Goal: Task Accomplishment & Management: Complete application form

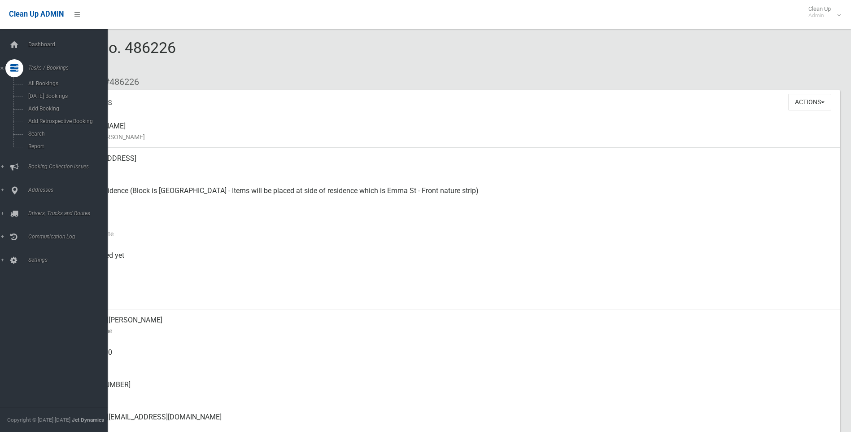
scroll to position [493, 0]
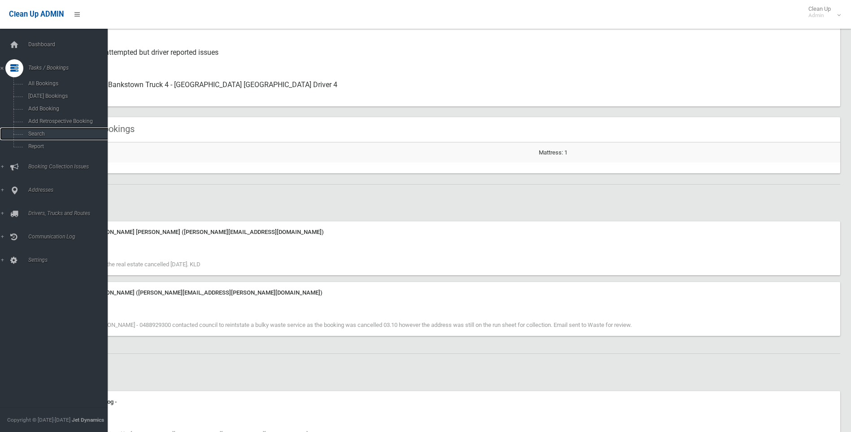
click at [38, 135] on span "Search" at bounding box center [66, 134] width 81 height 6
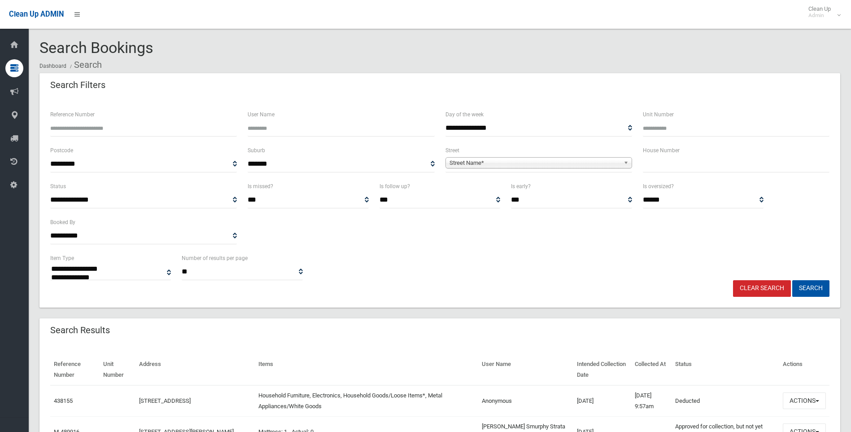
select select
click at [657, 153] on label "House Number" at bounding box center [661, 150] width 37 height 10
click at [659, 155] on label "House Number" at bounding box center [661, 150] width 37 height 10
click at [662, 163] on input "text" at bounding box center [736, 164] width 187 height 17
type input "**"
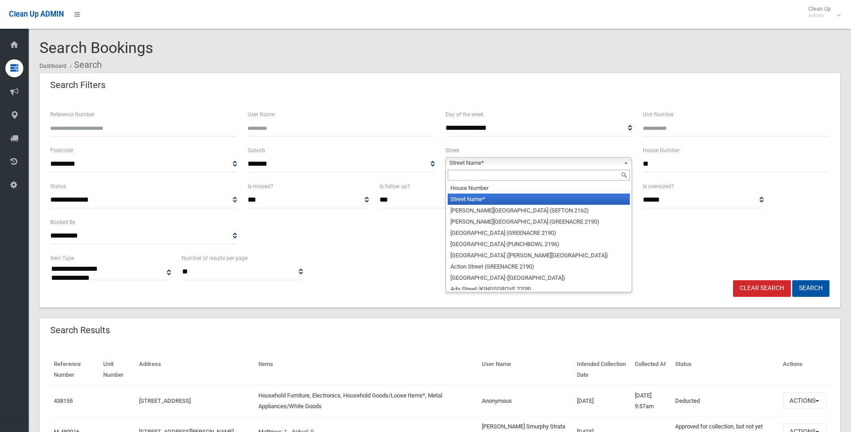
click at [539, 163] on span "Street Name*" at bounding box center [534, 162] width 170 height 11
click at [471, 173] on input "text" at bounding box center [539, 175] width 182 height 11
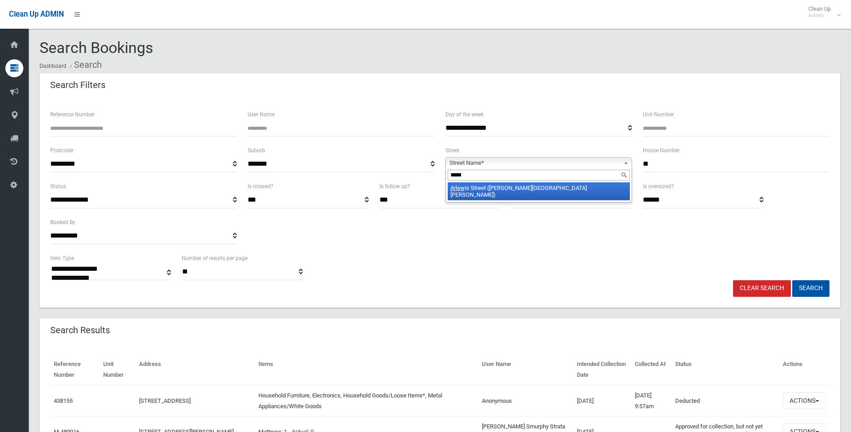
type input "*****"
click at [510, 193] on li "Arlew is Street (CHESTER HILL 2162)" at bounding box center [539, 191] width 182 height 18
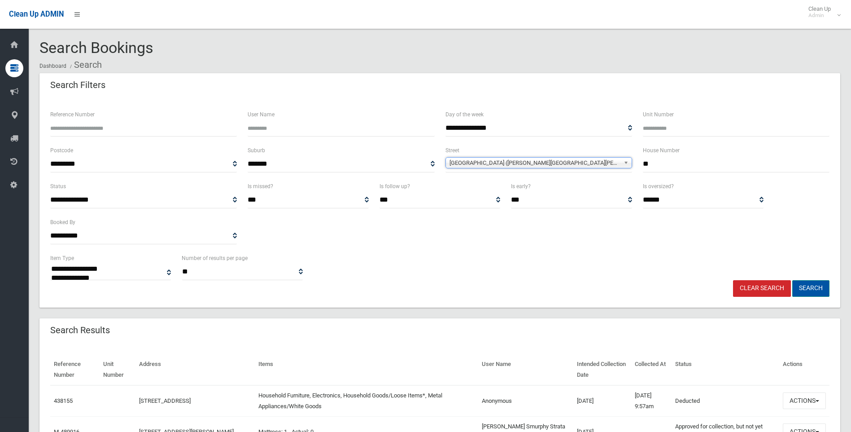
click at [807, 286] on button "Search" at bounding box center [810, 288] width 37 height 17
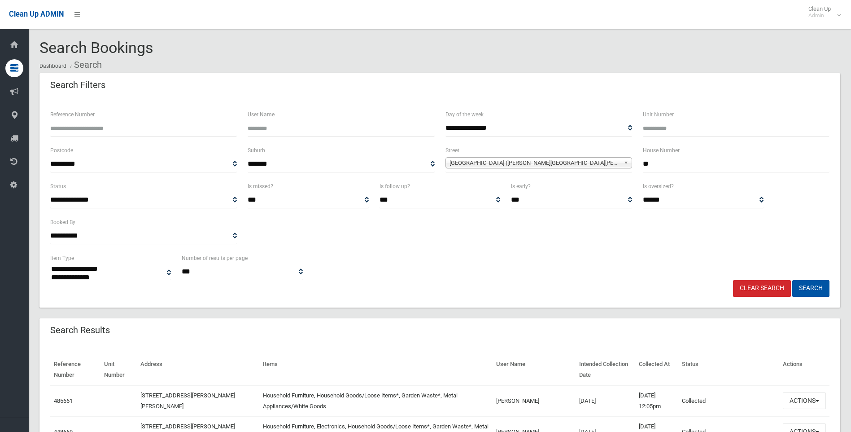
select select
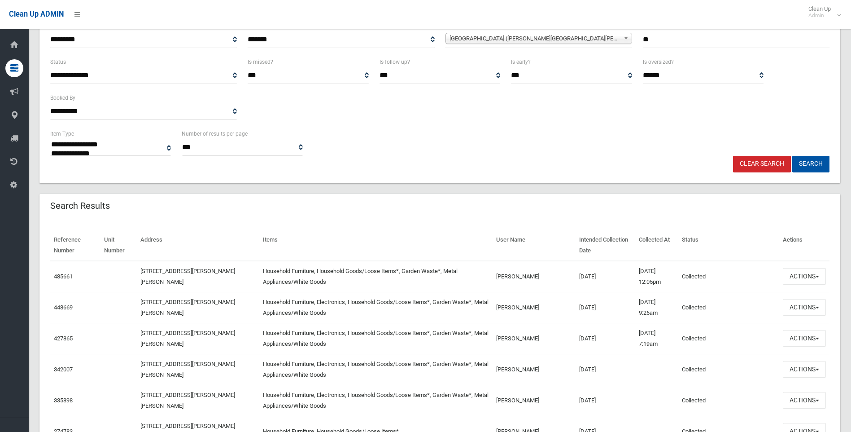
scroll to position [135, 0]
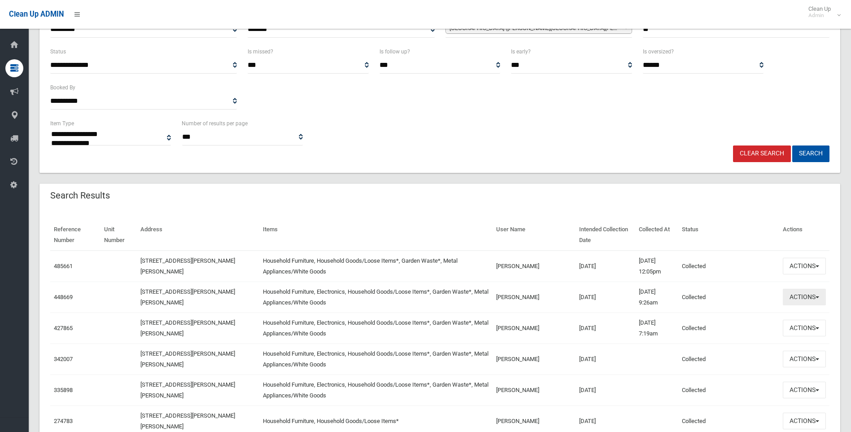
click at [811, 296] on button "Actions" at bounding box center [804, 296] width 43 height 17
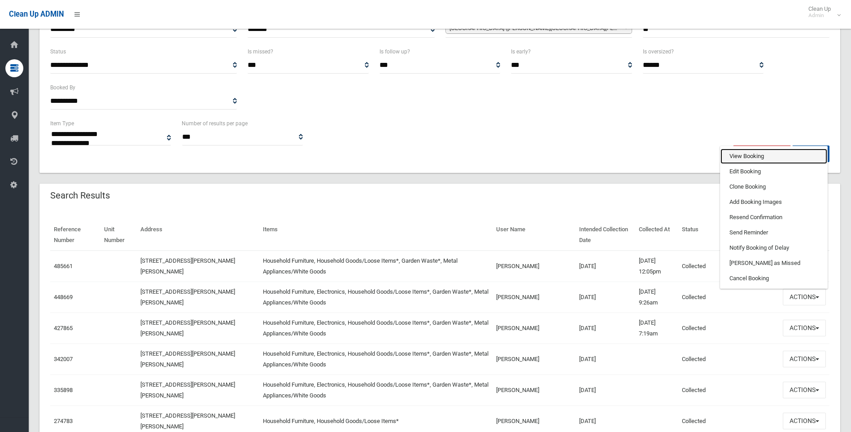
click at [734, 153] on link "View Booking" at bounding box center [773, 155] width 107 height 15
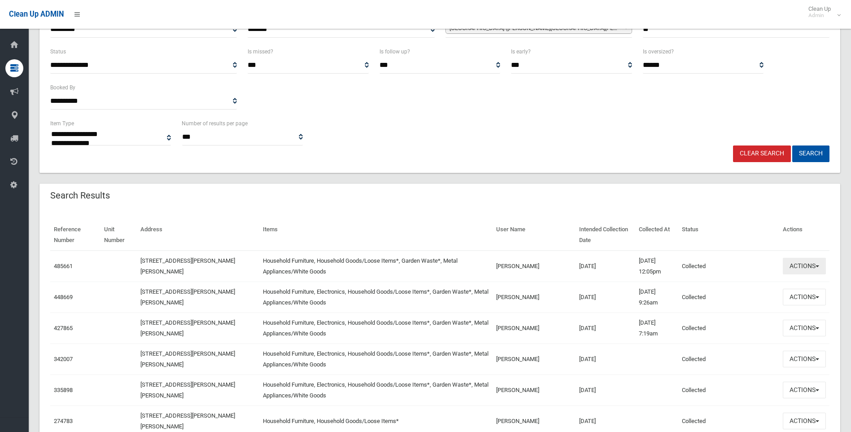
click at [816, 274] on button "Actions" at bounding box center [804, 265] width 43 height 17
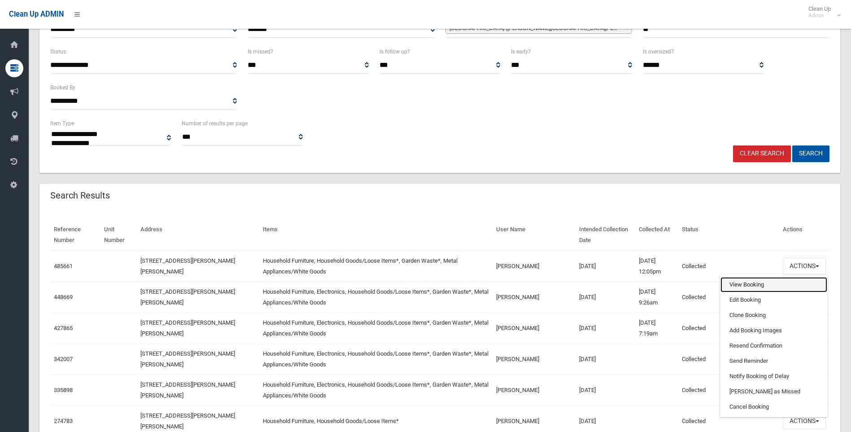
click at [745, 285] on link "View Booking" at bounding box center [773, 284] width 107 height 15
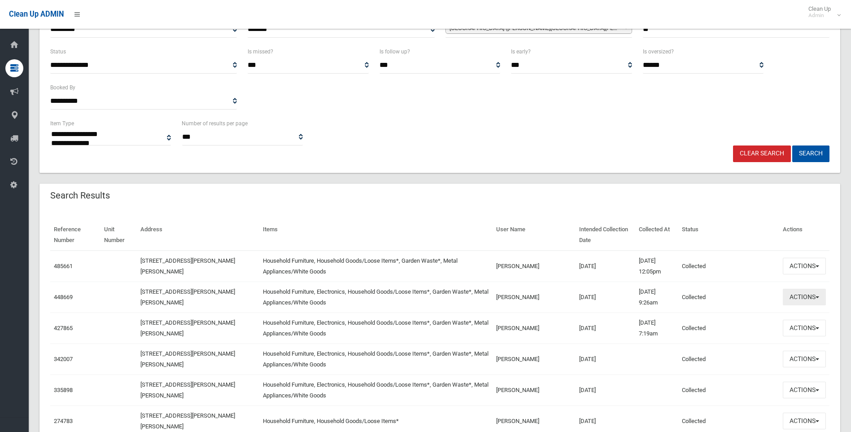
click at [809, 298] on button "Actions" at bounding box center [804, 296] width 43 height 17
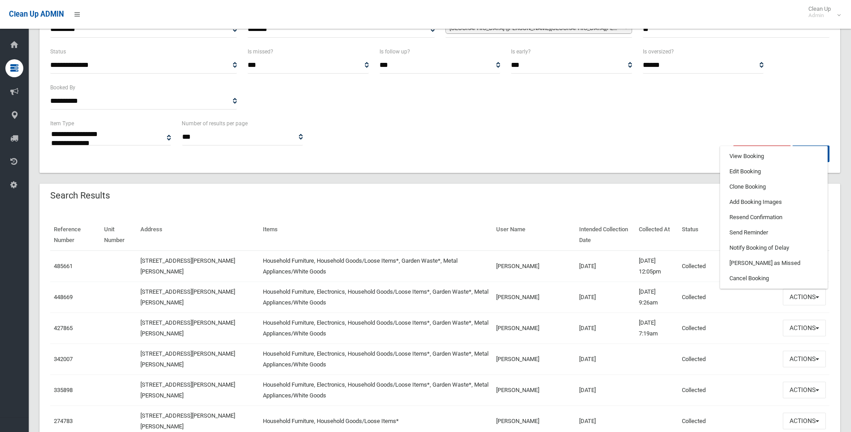
click at [284, 215] on div "Reference Number Unit Number Address Items User Name Intended Collection Date C…" at bounding box center [439, 395] width 801 height 373
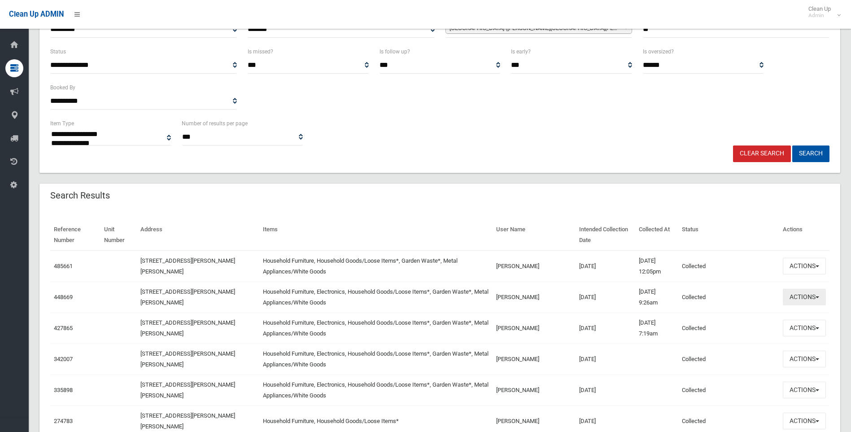
click at [815, 291] on button "Actions" at bounding box center [804, 296] width 43 height 17
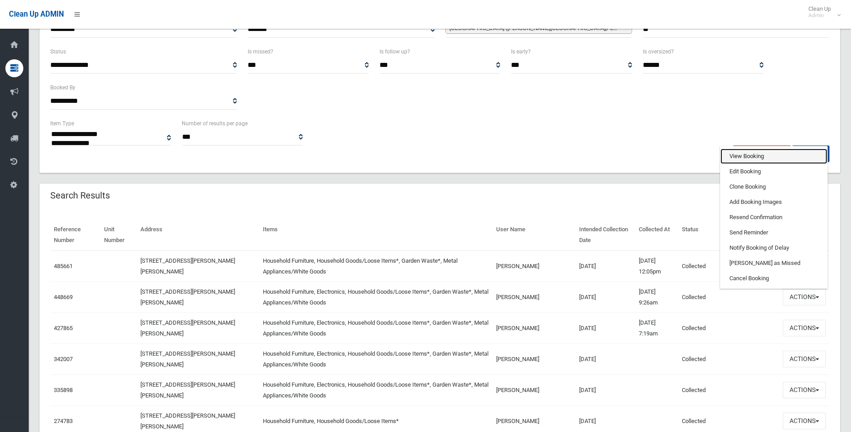
click at [740, 157] on link "View Booking" at bounding box center [773, 155] width 107 height 15
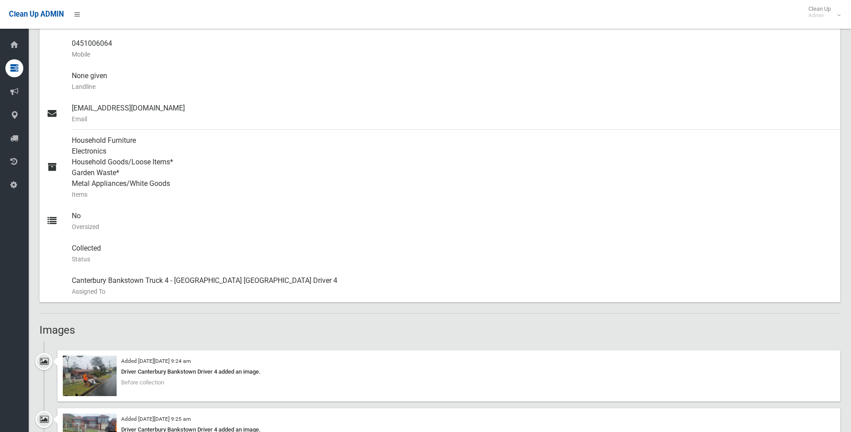
scroll to position [449, 0]
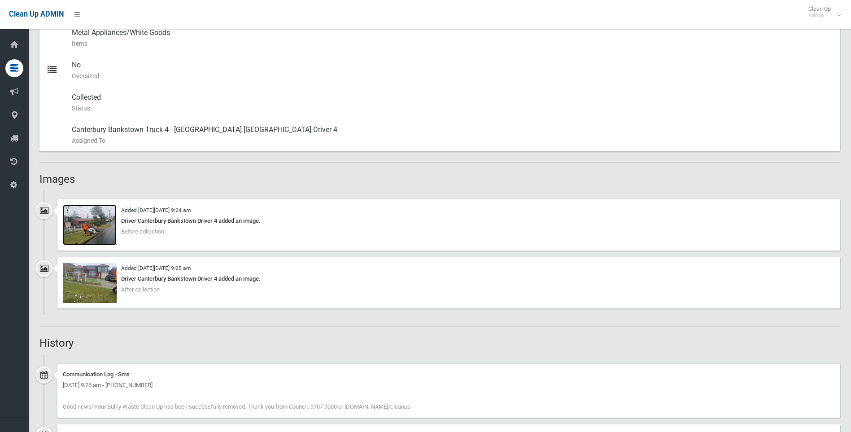
click at [97, 223] on img at bounding box center [90, 225] width 54 height 40
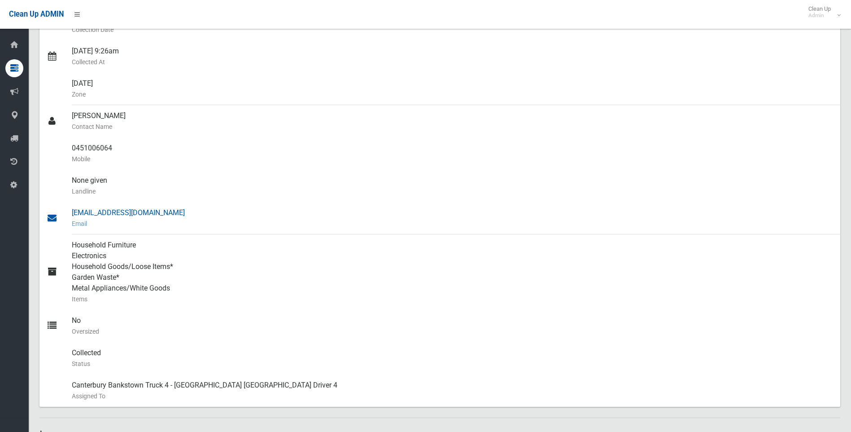
scroll to position [179, 0]
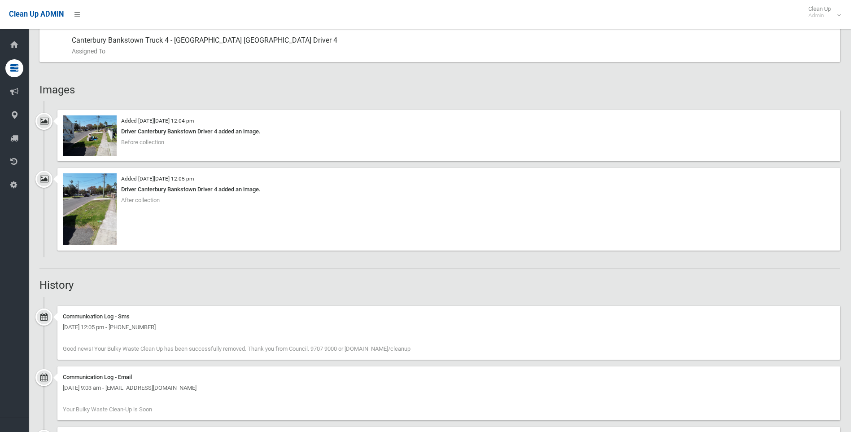
scroll to position [583, 0]
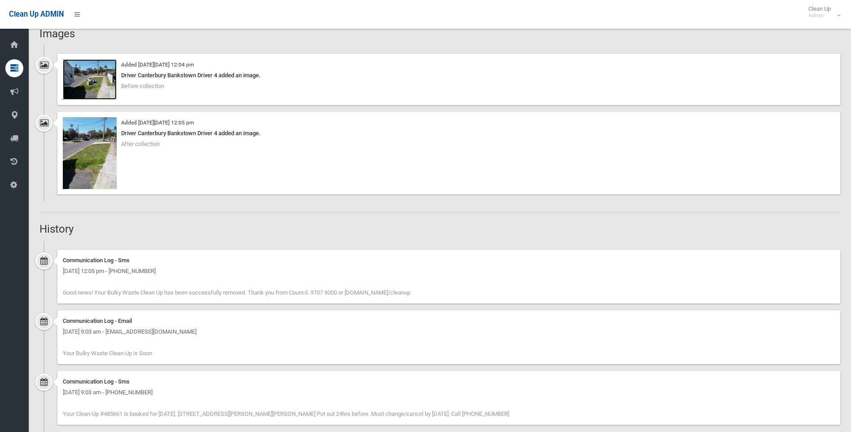
click at [100, 81] on img at bounding box center [90, 79] width 54 height 40
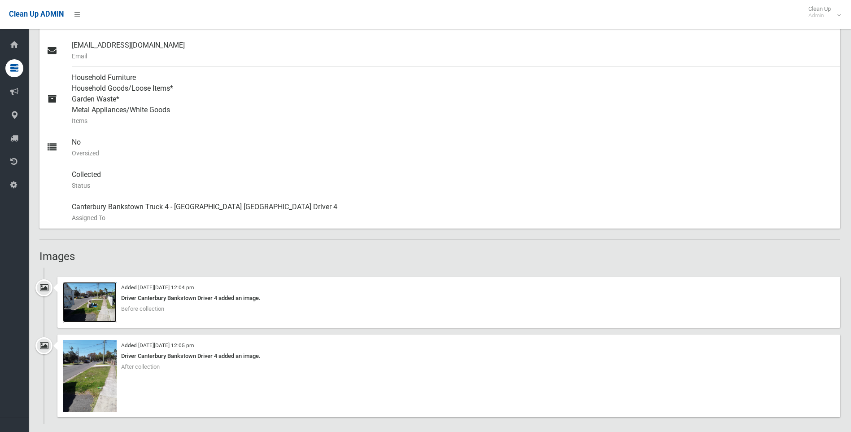
scroll to position [359, 0]
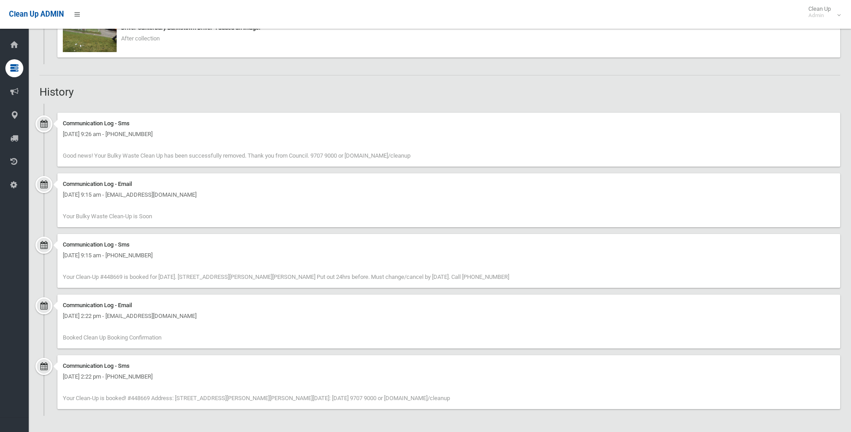
scroll to position [430, 0]
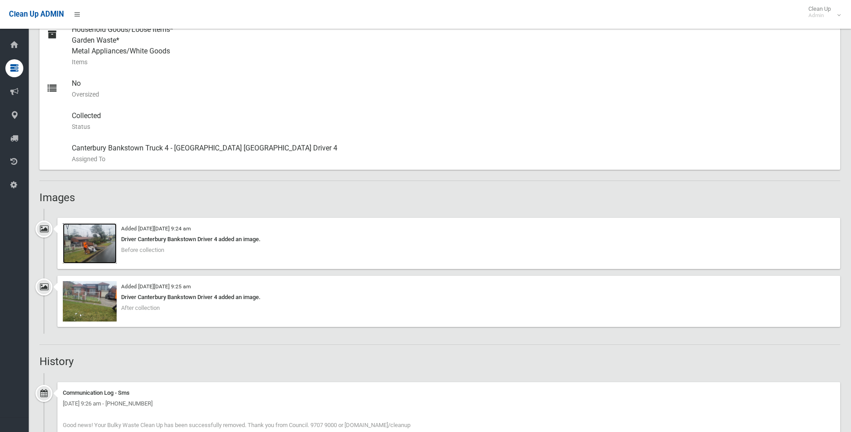
click at [103, 251] on img at bounding box center [90, 243] width 54 height 40
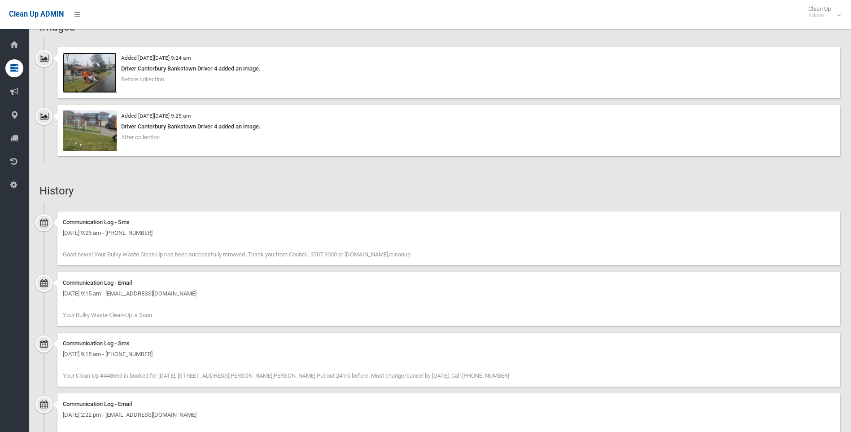
scroll to position [654, 0]
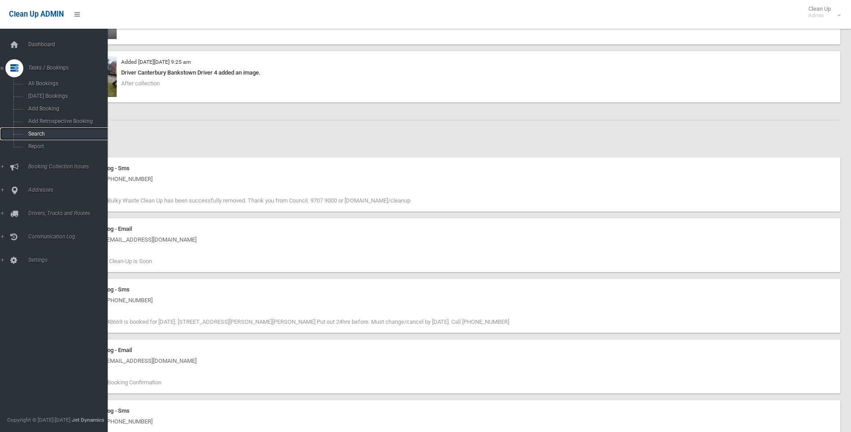
click at [34, 130] on link "Search" at bounding box center [57, 133] width 114 height 13
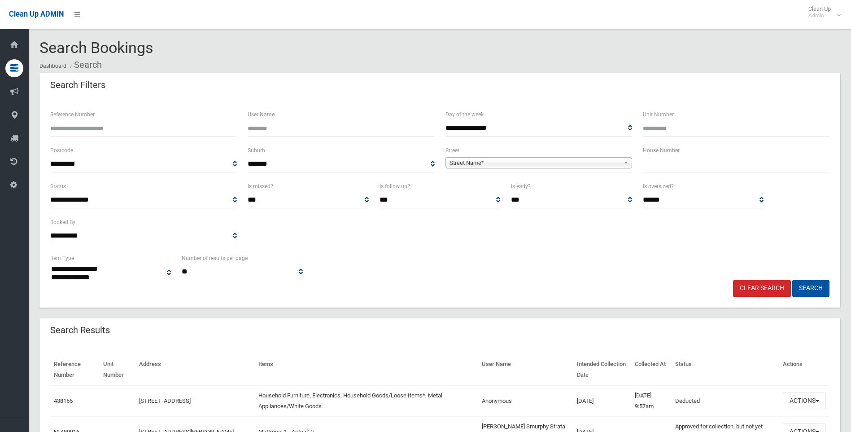
select select
type input "***"
click at [563, 161] on span "Street Name*" at bounding box center [534, 162] width 170 height 11
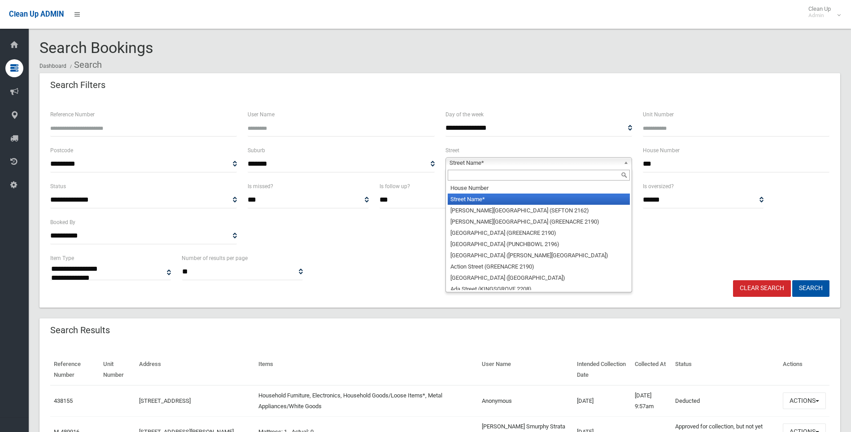
click at [510, 173] on input "text" at bounding box center [539, 175] width 182 height 11
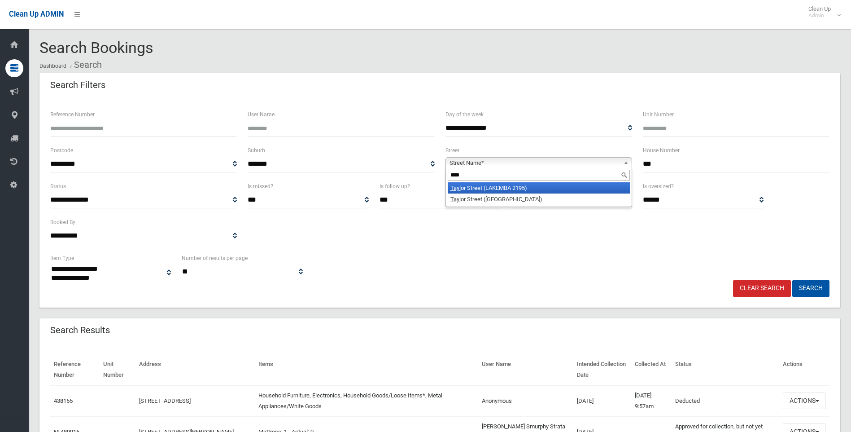
type input "****"
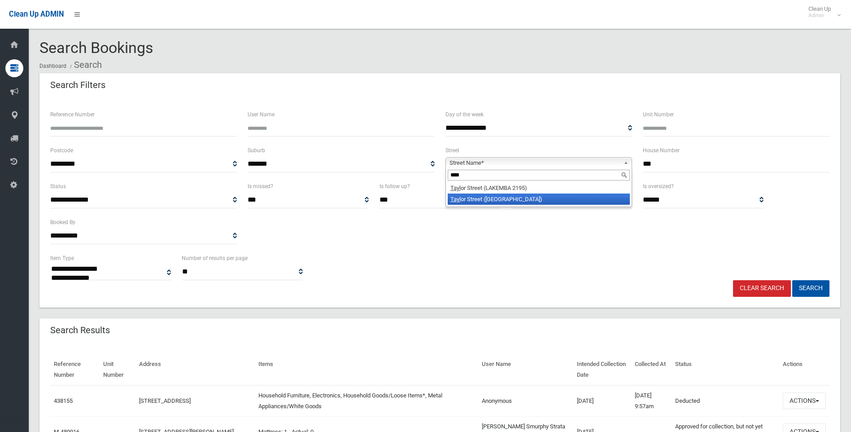
drag, startPoint x: 519, startPoint y: 196, endPoint x: 531, endPoint y: 204, distance: 13.9
click at [519, 196] on li "Tayl or Street (CONDELL PARK 2200)" at bounding box center [539, 198] width 182 height 11
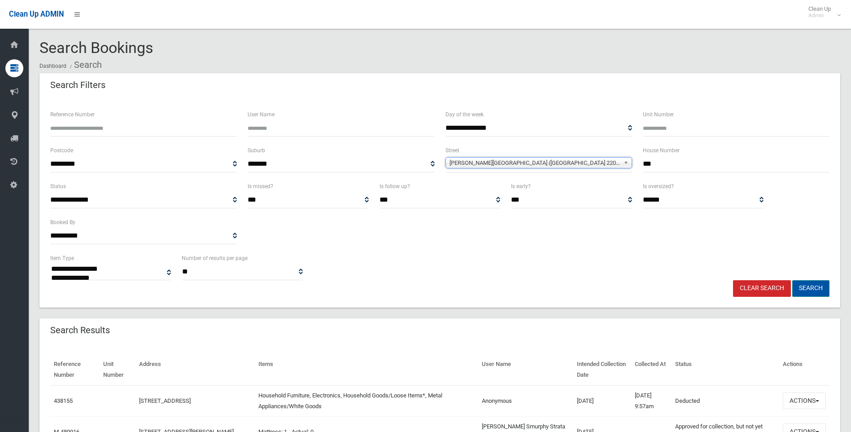
click at [803, 286] on button "Search" at bounding box center [810, 288] width 37 height 17
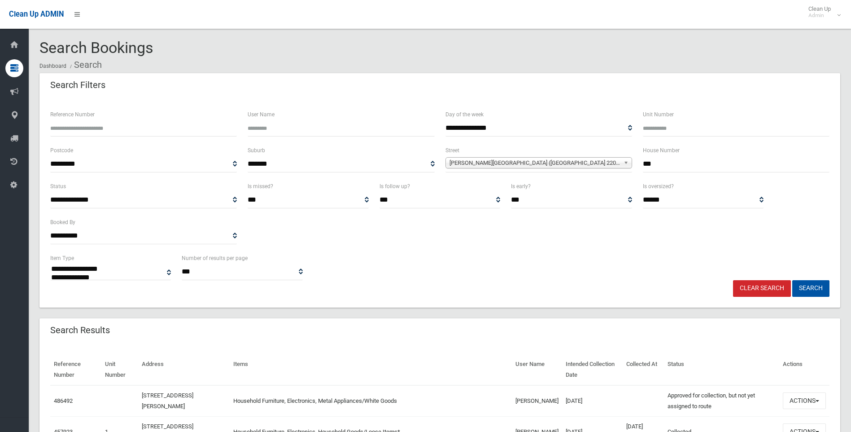
select select
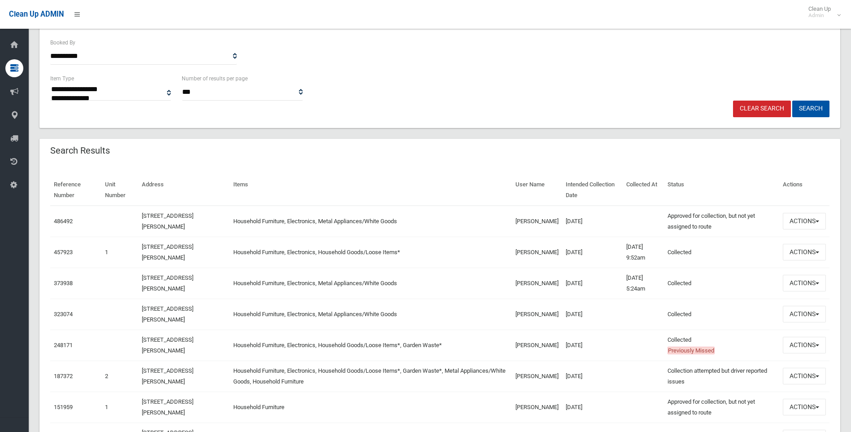
click at [814, 231] on td "Actions View Booking Edit Booking Clone Booking Add Booking Images Resend Confi…" at bounding box center [804, 220] width 50 height 31
click at [811, 228] on button "Actions" at bounding box center [804, 221] width 43 height 17
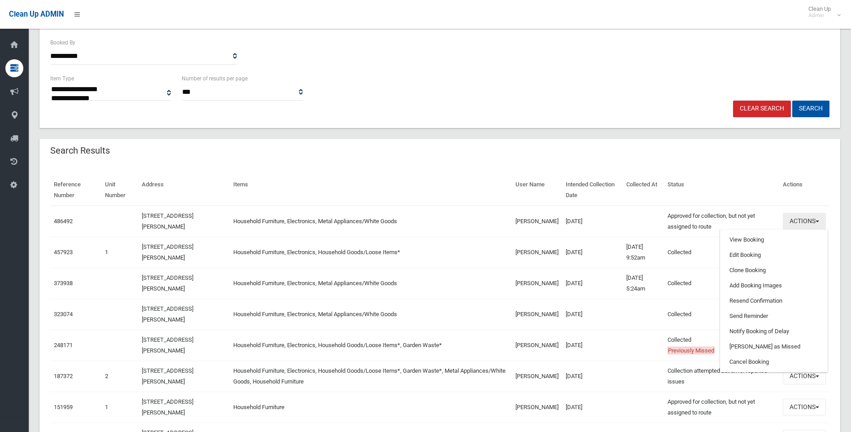
click at [809, 226] on button "Actions" at bounding box center [804, 221] width 43 height 17
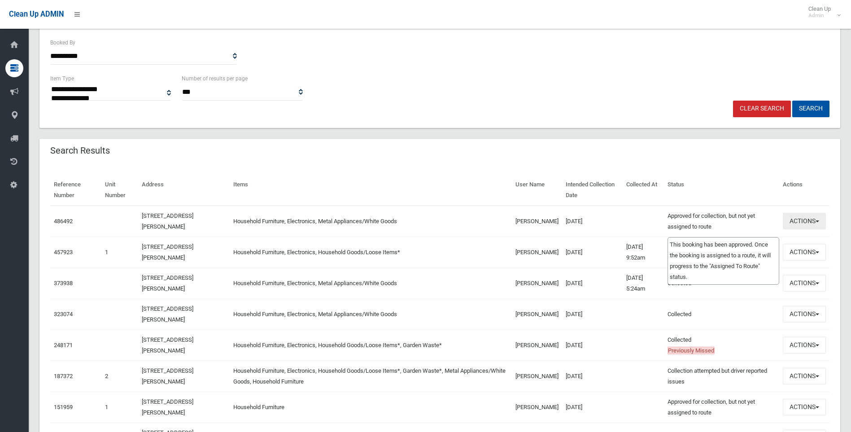
click at [792, 223] on button "Actions" at bounding box center [804, 221] width 43 height 17
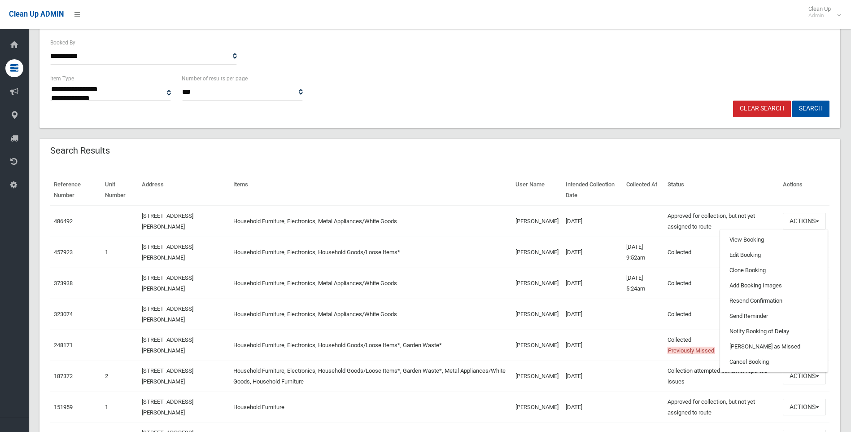
click at [636, 192] on th "Collected At" at bounding box center [643, 189] width 41 height 31
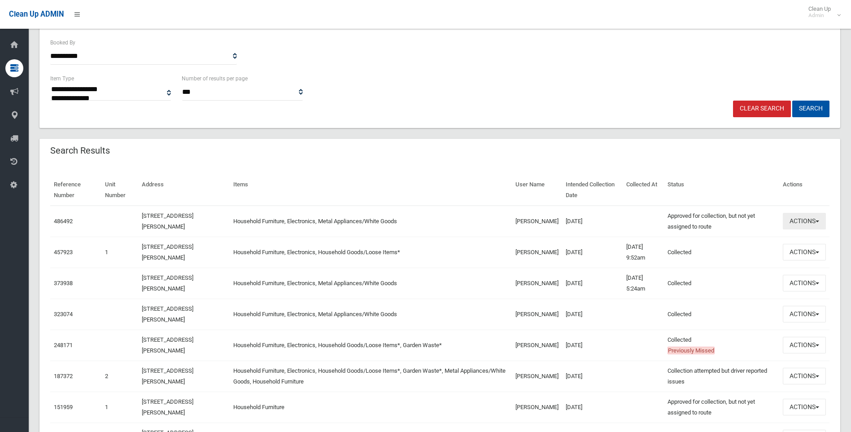
click at [810, 218] on button "Actions" at bounding box center [804, 221] width 43 height 17
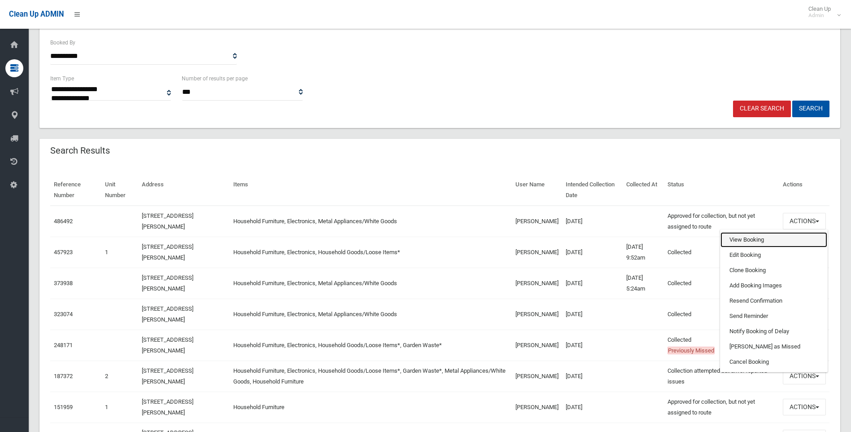
click at [739, 237] on link "View Booking" at bounding box center [773, 239] width 107 height 15
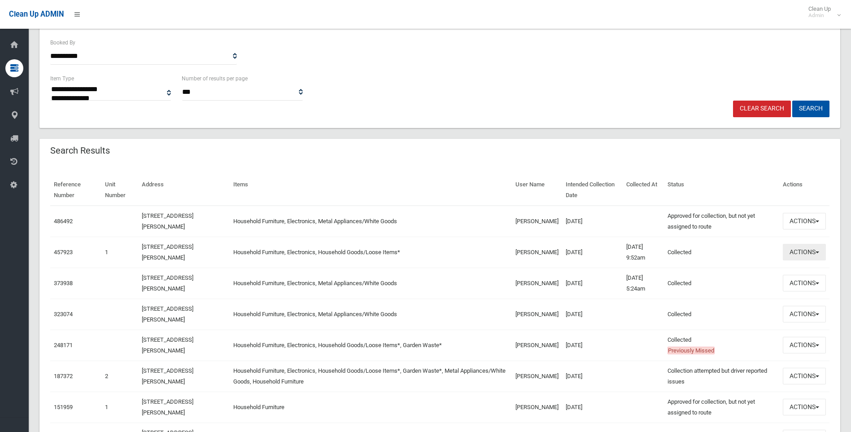
click at [796, 249] on button "Actions" at bounding box center [804, 252] width 43 height 17
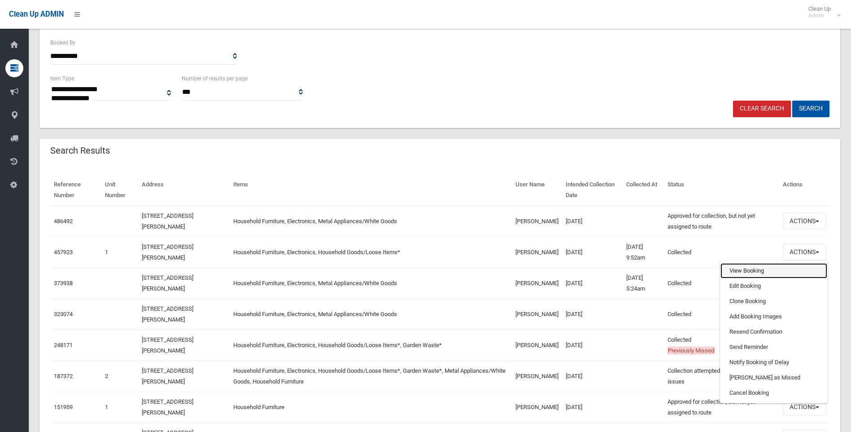
click at [734, 266] on link "View Booking" at bounding box center [773, 270] width 107 height 15
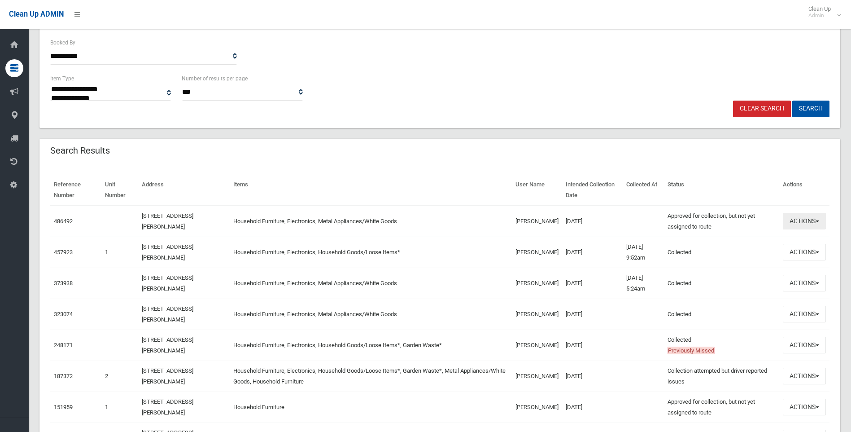
click at [820, 228] on button "Actions" at bounding box center [804, 221] width 43 height 17
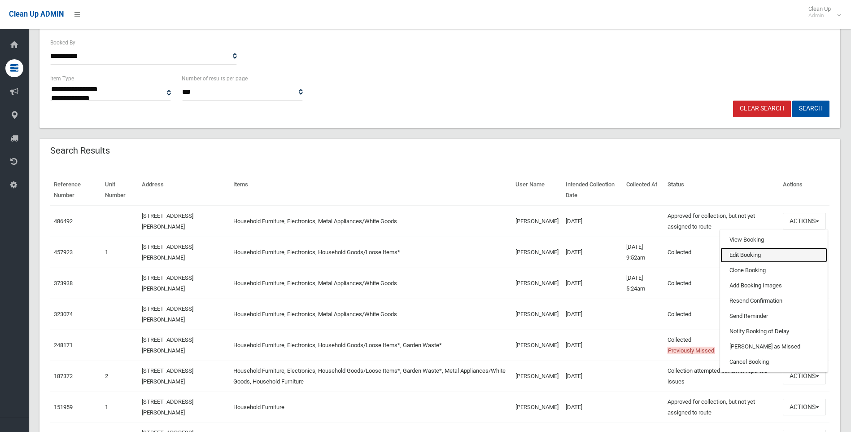
click at [764, 251] on link "Edit Booking" at bounding box center [773, 254] width 107 height 15
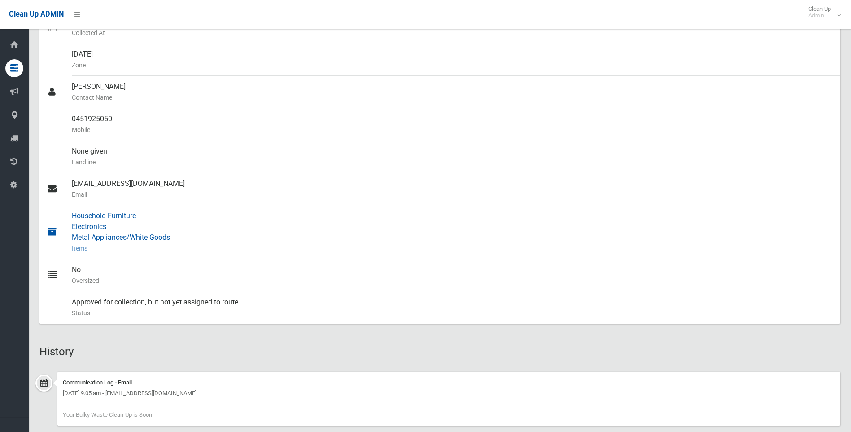
scroll to position [314, 0]
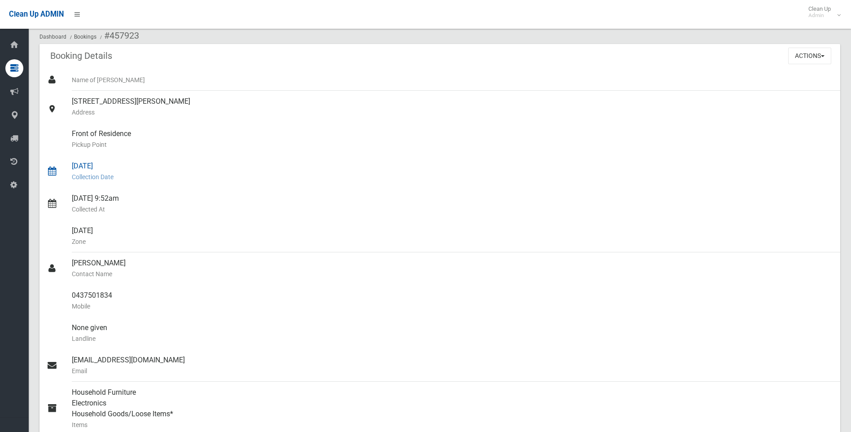
scroll to position [45, 0]
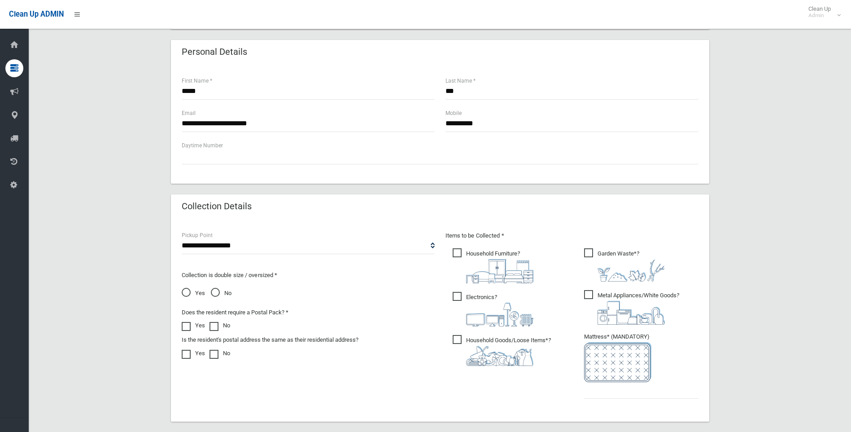
scroll to position [317, 0]
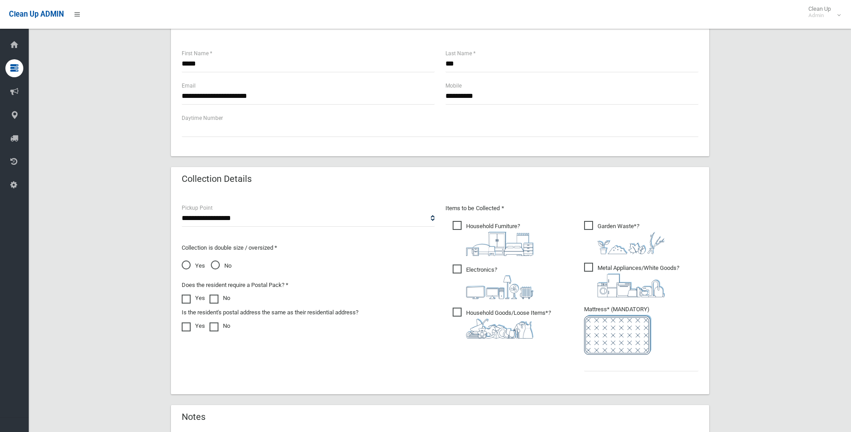
click at [183, 264] on span "Yes" at bounding box center [193, 265] width 23 height 11
click at [462, 307] on span "Household Goods/Loose Items* ?" at bounding box center [502, 322] width 98 height 31
click at [591, 222] on span "Garden Waste* ?" at bounding box center [624, 237] width 81 height 33
click at [647, 358] on input "text" at bounding box center [641, 362] width 114 height 17
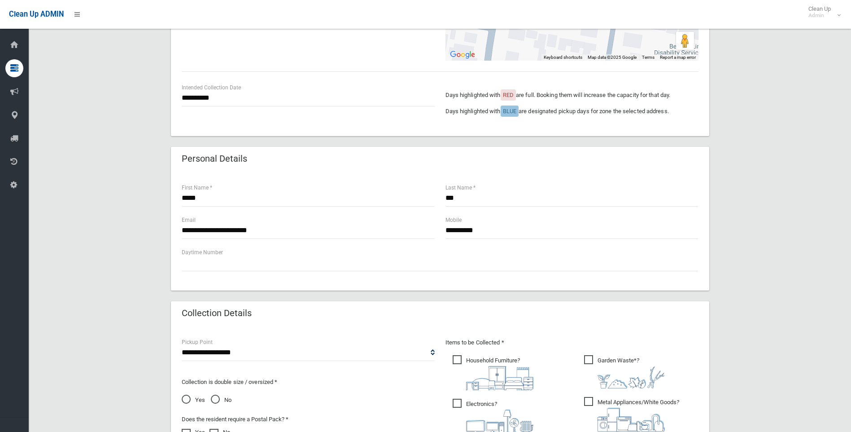
scroll to position [183, 0]
type input "*"
drag, startPoint x: 220, startPoint y: 195, endPoint x: 183, endPoint y: 198, distance: 37.4
click at [166, 198] on div "**********" at bounding box center [439, 280] width 801 height 778
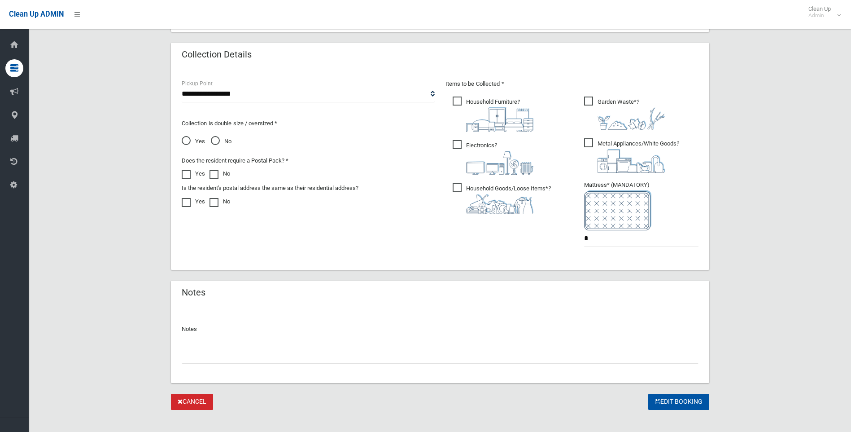
scroll to position [452, 0]
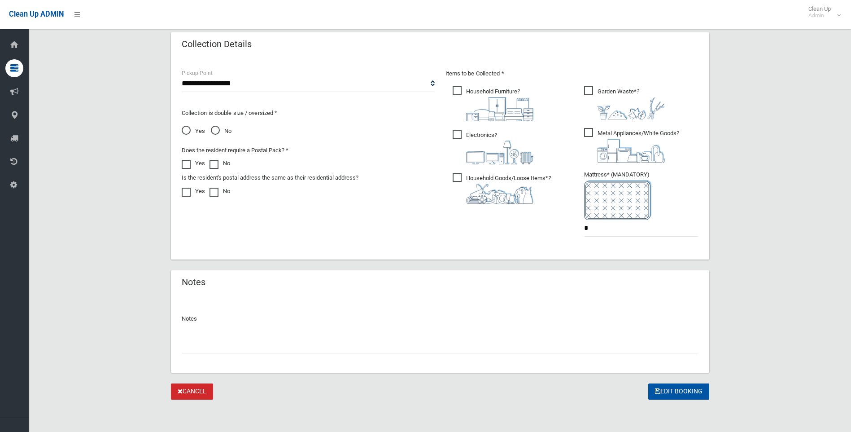
click at [266, 352] on input "text" at bounding box center [440, 344] width 517 height 17
paste input "*****"
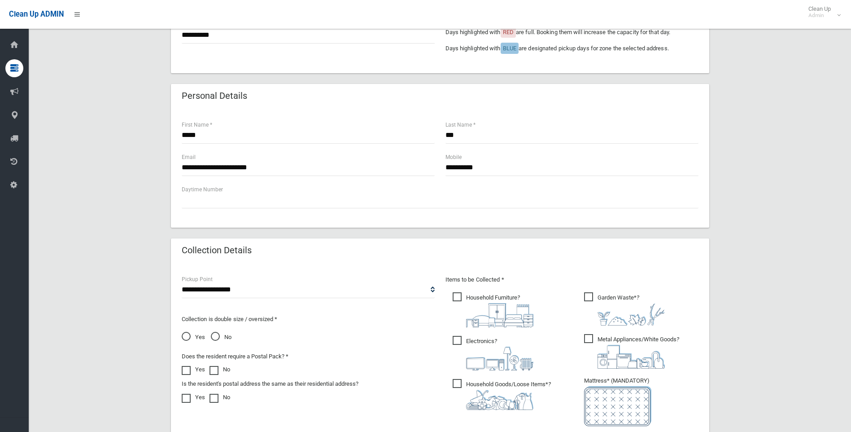
scroll to position [227, 0]
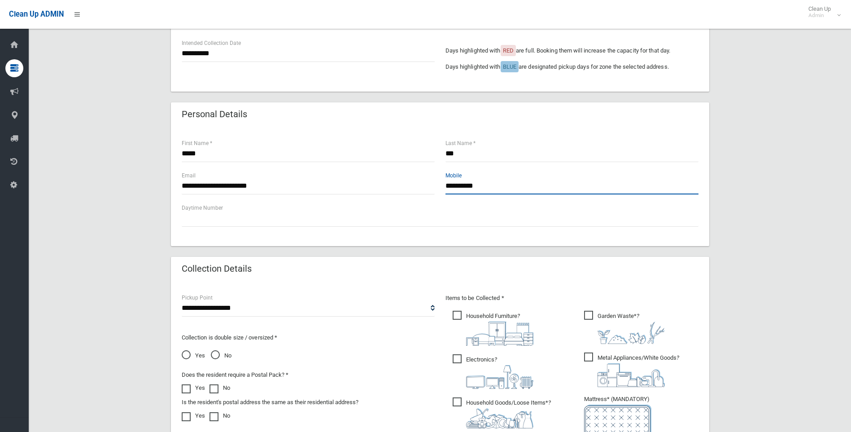
drag, startPoint x: 519, startPoint y: 187, endPoint x: 460, endPoint y: 188, distance: 59.7
click at [430, 185] on div "**********" at bounding box center [440, 186] width 528 height 32
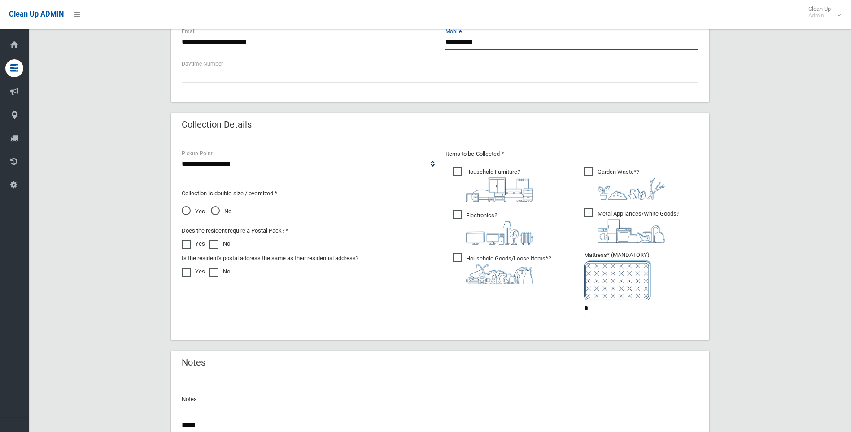
scroll to position [452, 0]
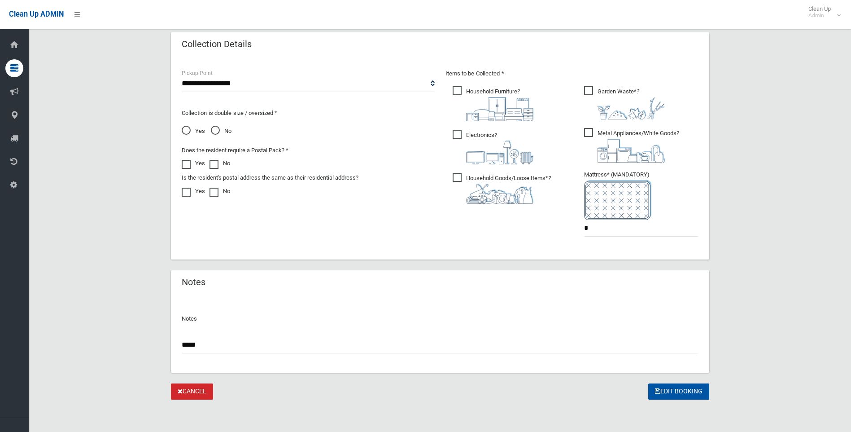
click at [255, 343] on input "*****" at bounding box center [440, 344] width 517 height 17
paste input "**********"
type input "**********"
click at [587, 332] on div "**********" at bounding box center [440, 341] width 517 height 24
click at [684, 393] on button "Edit Booking" at bounding box center [678, 391] width 61 height 17
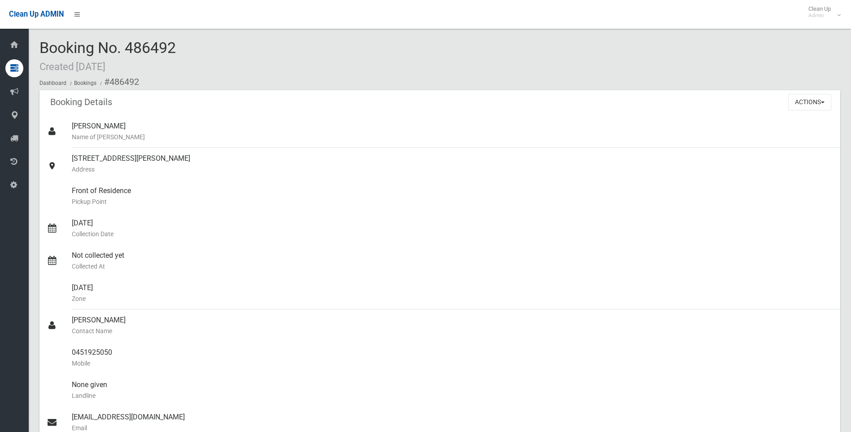
drag, startPoint x: 196, startPoint y: 63, endPoint x: 299, endPoint y: 53, distance: 102.8
click at [299, 53] on div "Booking No. 486492 Created [DATE] Dashboard Bookings #486492" at bounding box center [439, 64] width 801 height 51
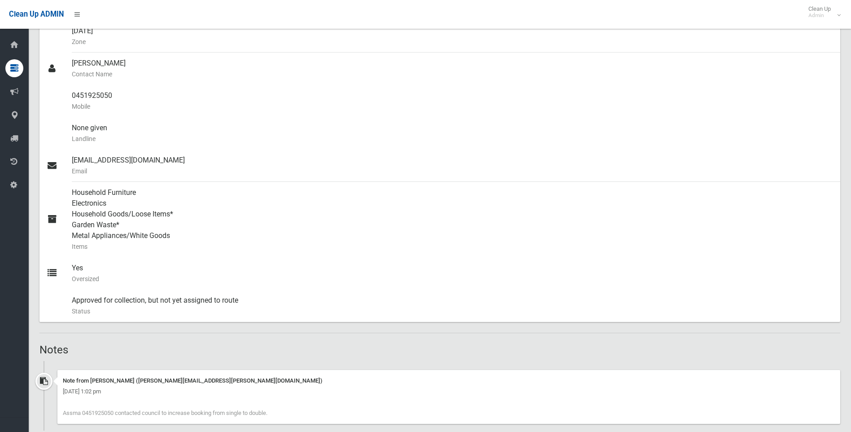
scroll to position [90, 0]
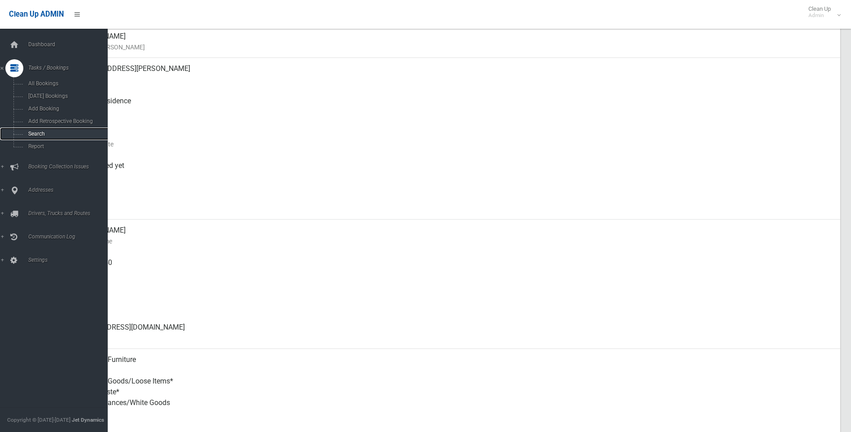
click at [35, 130] on link "Search" at bounding box center [57, 133] width 114 height 13
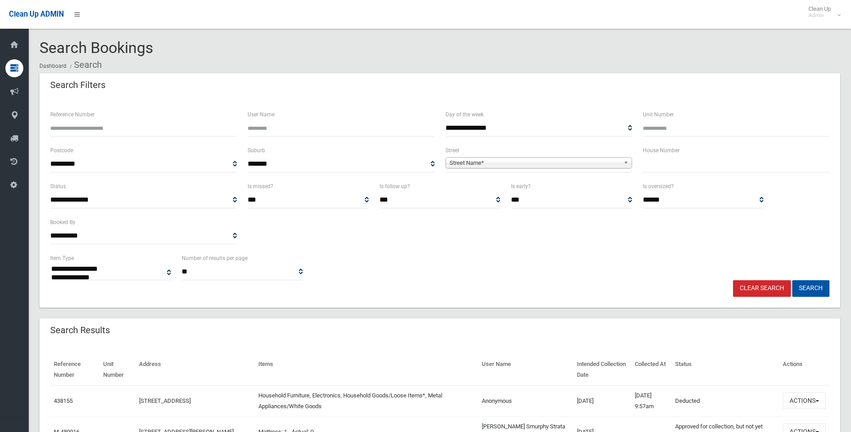
select select
type input "**"
click at [521, 164] on span "Street Name*" at bounding box center [534, 162] width 170 height 11
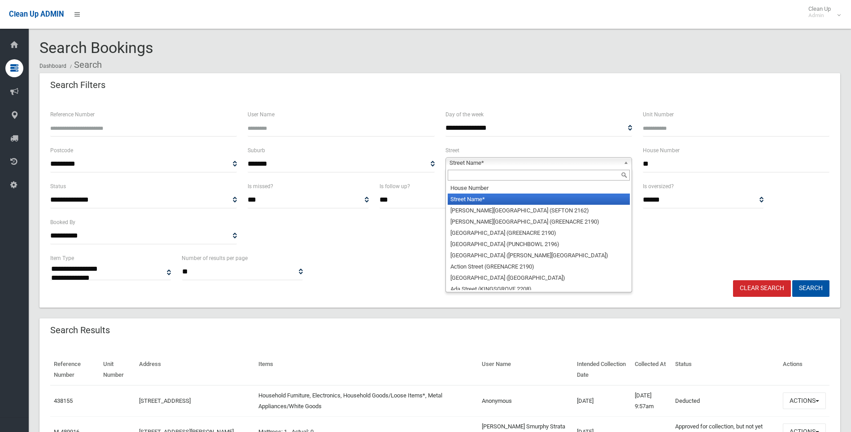
click at [481, 173] on input "text" at bounding box center [539, 175] width 182 height 11
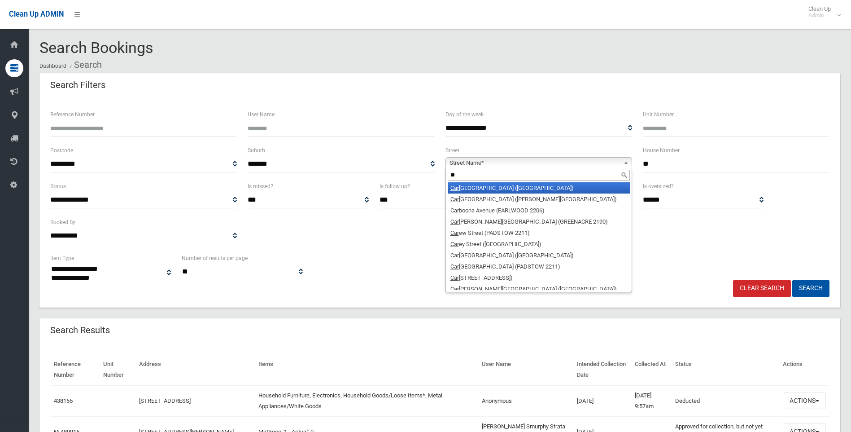
type input "*"
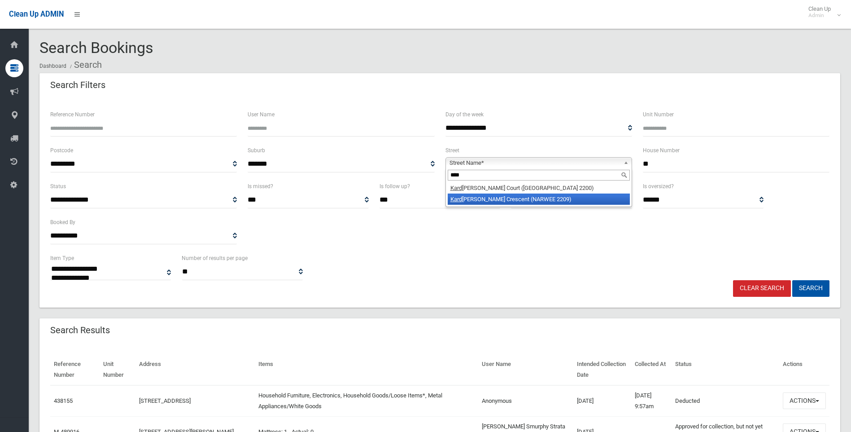
type input "****"
click at [509, 197] on li "Kard ella Crescent (NARWEE 2209)" at bounding box center [539, 198] width 182 height 11
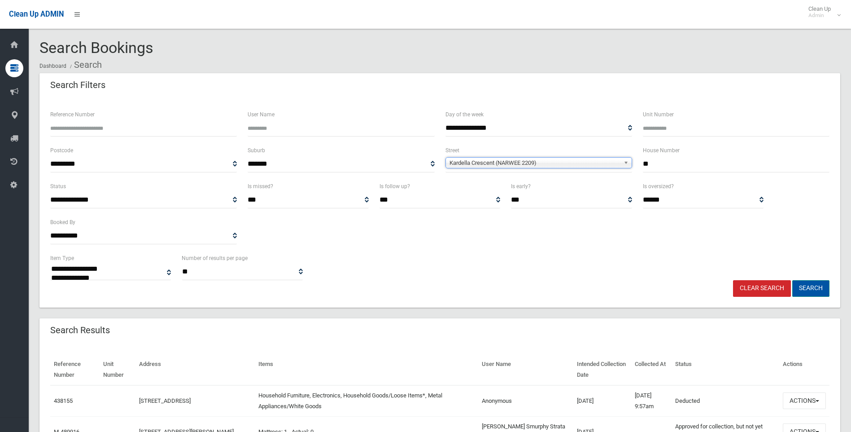
click at [798, 290] on button "Search" at bounding box center [810, 288] width 37 height 17
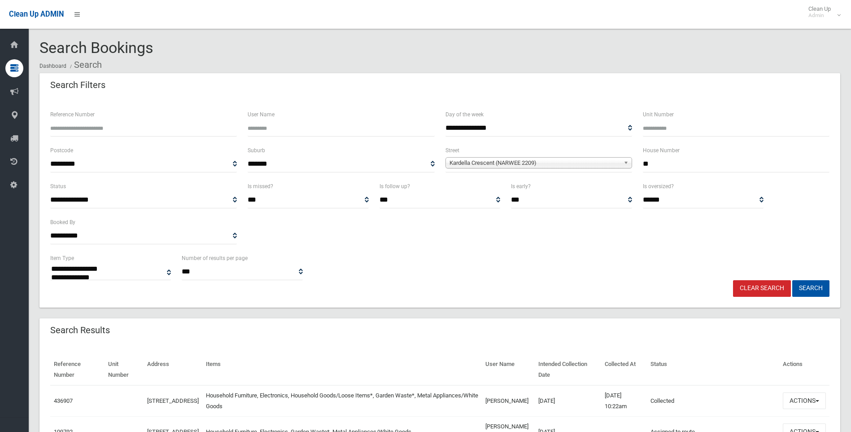
select select
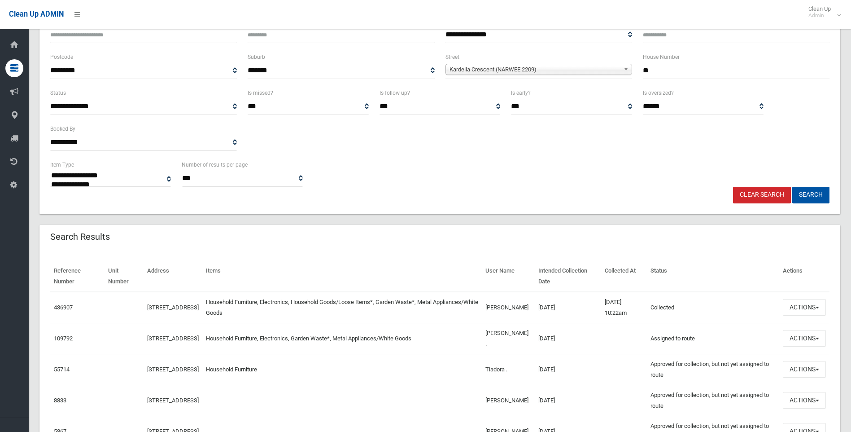
scroll to position [135, 0]
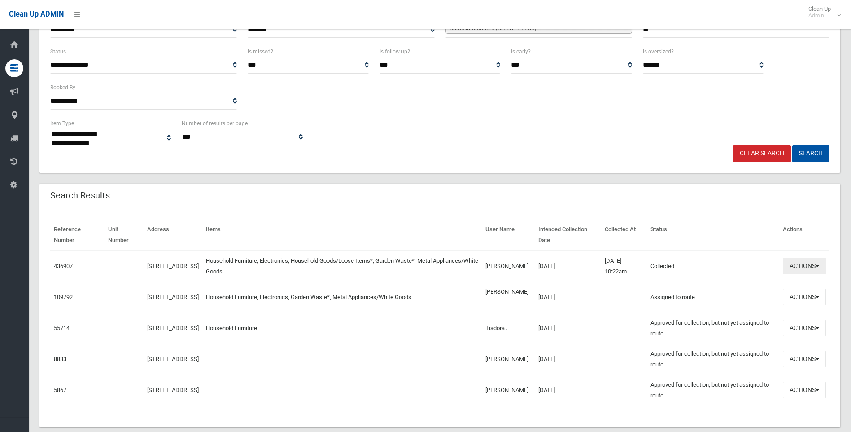
click at [822, 263] on button "Actions" at bounding box center [804, 265] width 43 height 17
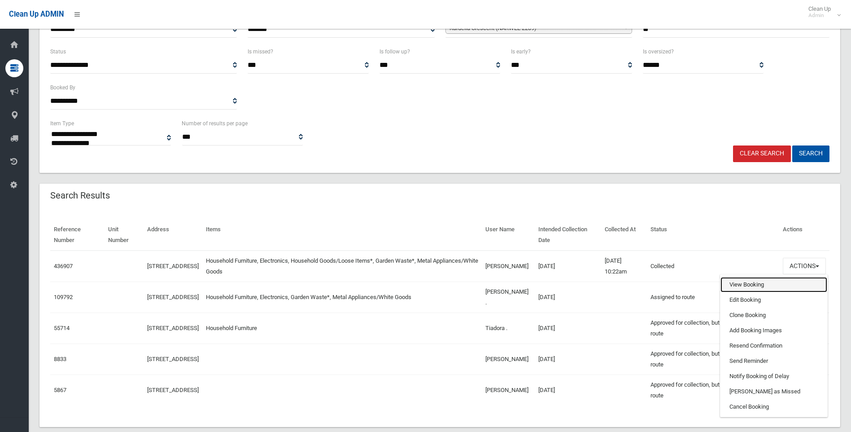
click at [740, 282] on link "View Booking" at bounding box center [773, 284] width 107 height 15
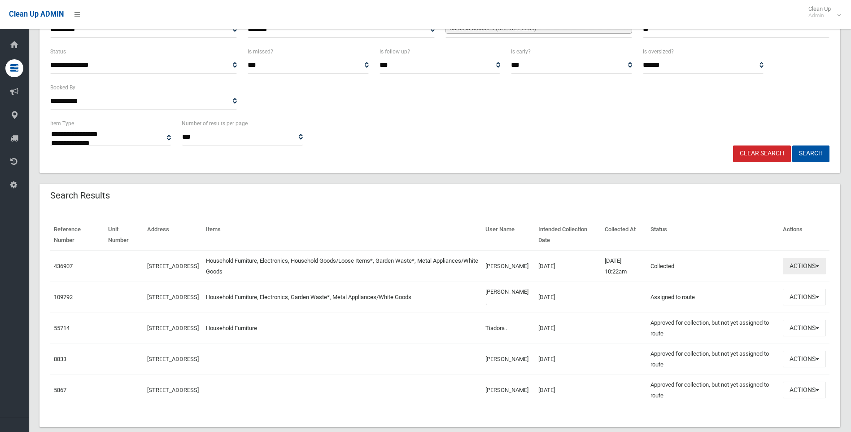
click at [807, 266] on button "Actions" at bounding box center [804, 265] width 43 height 17
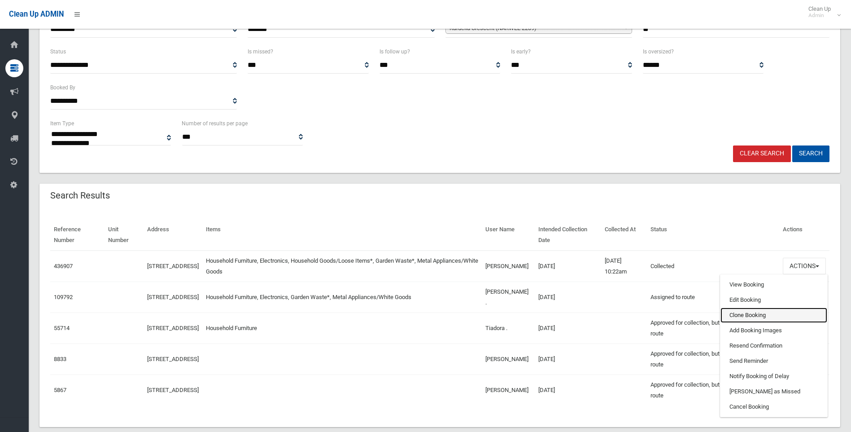
click at [776, 314] on link "Clone Booking" at bounding box center [773, 314] width 107 height 15
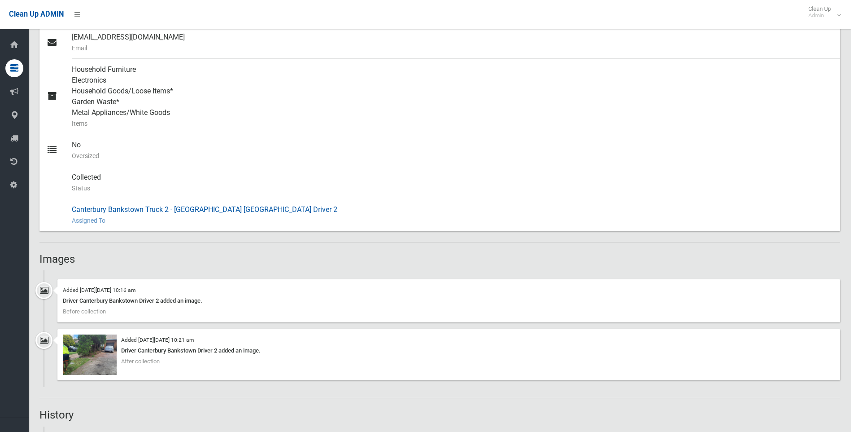
scroll to position [449, 0]
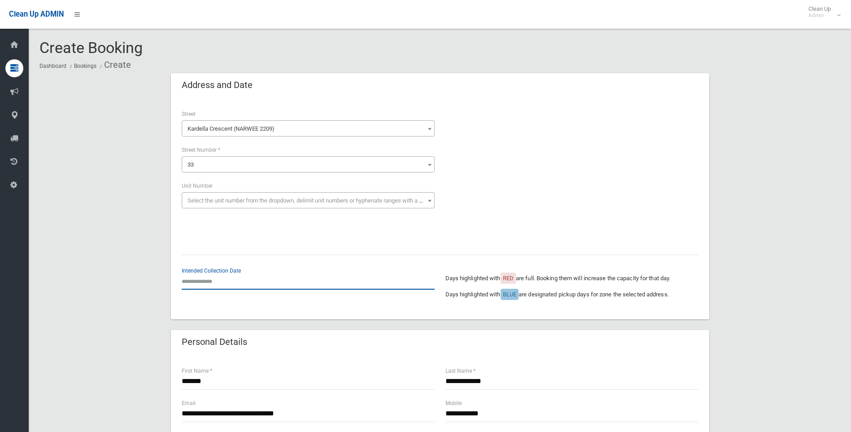
click at [209, 280] on input "text" at bounding box center [308, 281] width 253 height 17
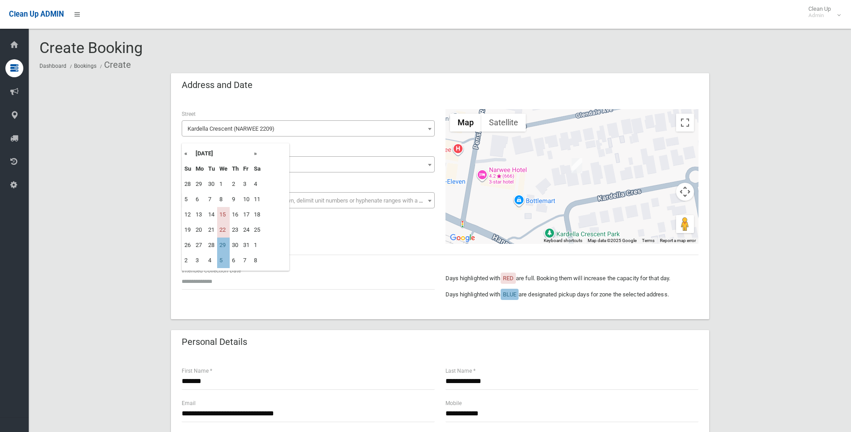
type input "**********"
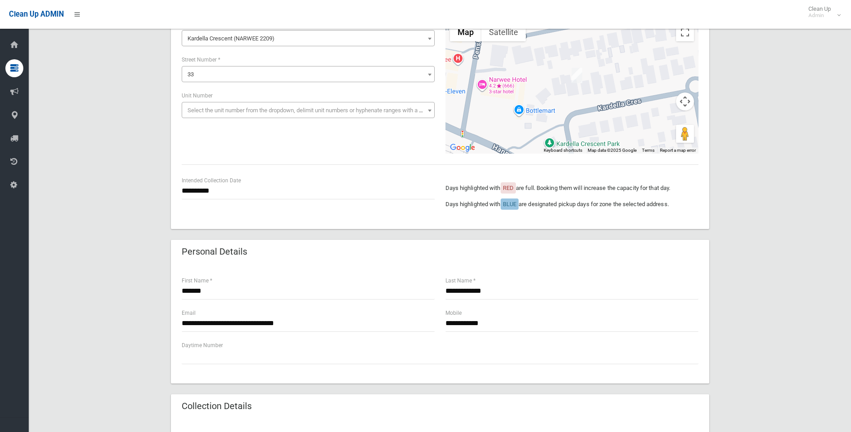
scroll to position [90, 0]
click at [504, 328] on input "**********" at bounding box center [571, 323] width 253 height 17
drag, startPoint x: 472, startPoint y: 325, endPoint x: 381, endPoint y: 323, distance: 91.1
click at [384, 323] on div "**********" at bounding box center [440, 324] width 528 height 32
paste input "**********"
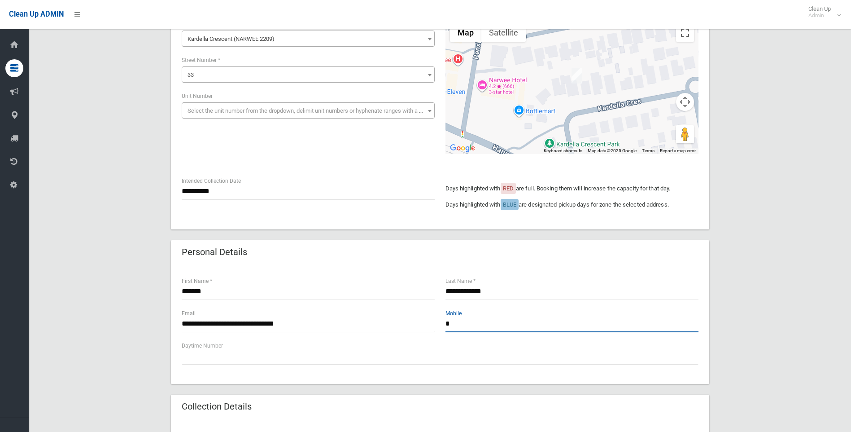
type input "**********"
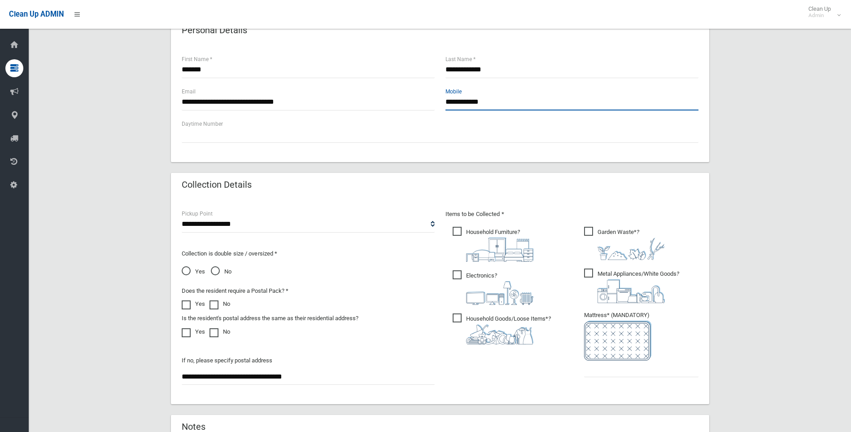
scroll to position [314, 0]
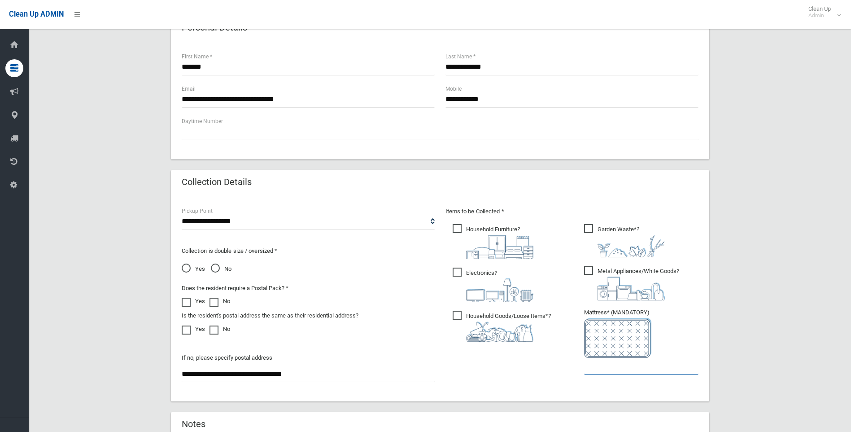
click at [610, 367] on input "text" at bounding box center [641, 366] width 114 height 17
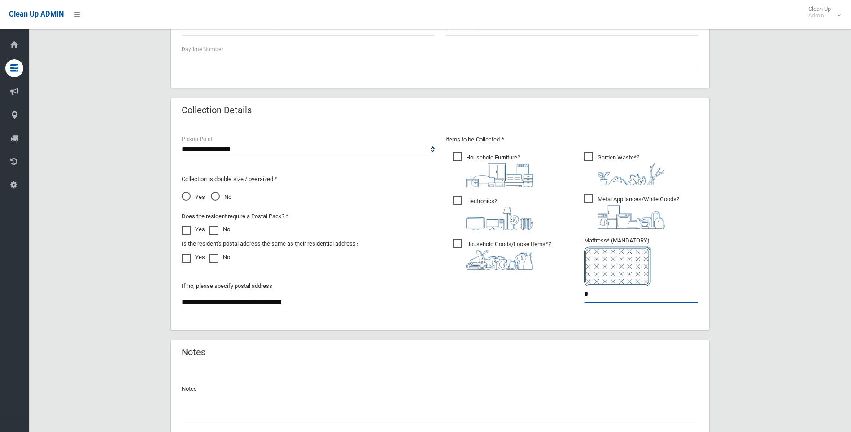
scroll to position [456, 0]
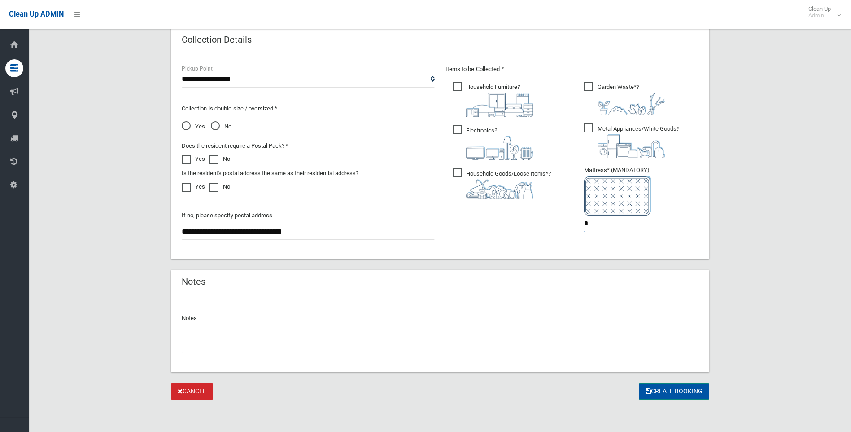
type input "*"
click at [650, 396] on button "Create Booking" at bounding box center [674, 391] width 70 height 17
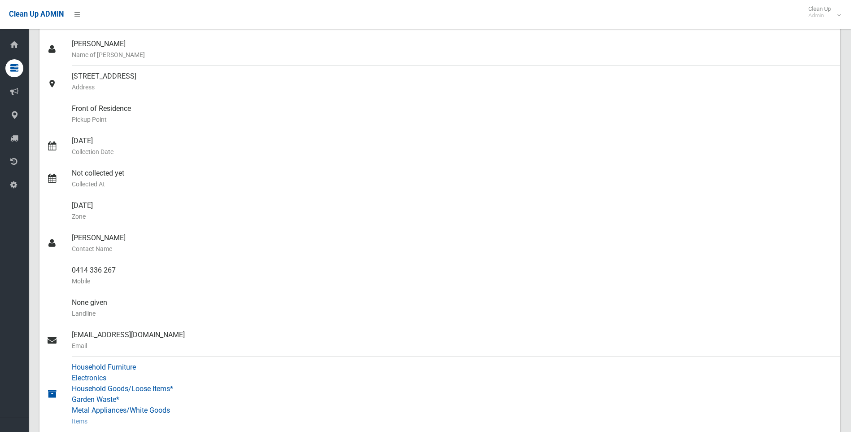
scroll to position [47, 0]
